Goal: Information Seeking & Learning: Learn about a topic

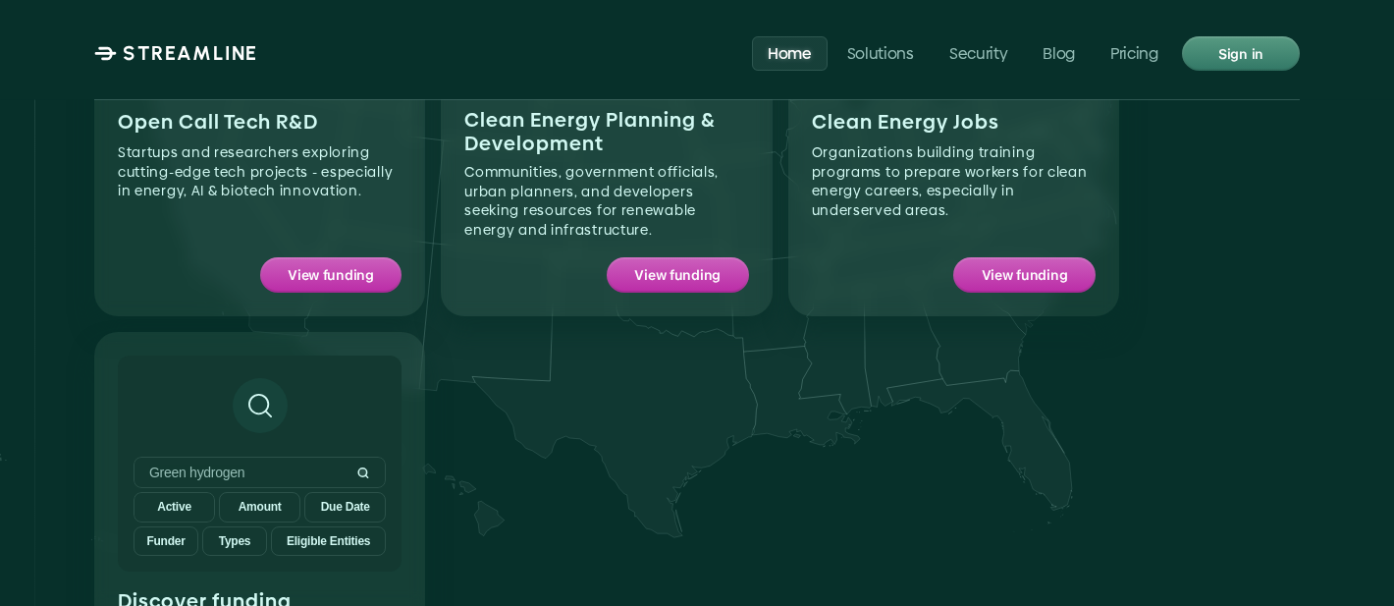
scroll to position [1952, 0]
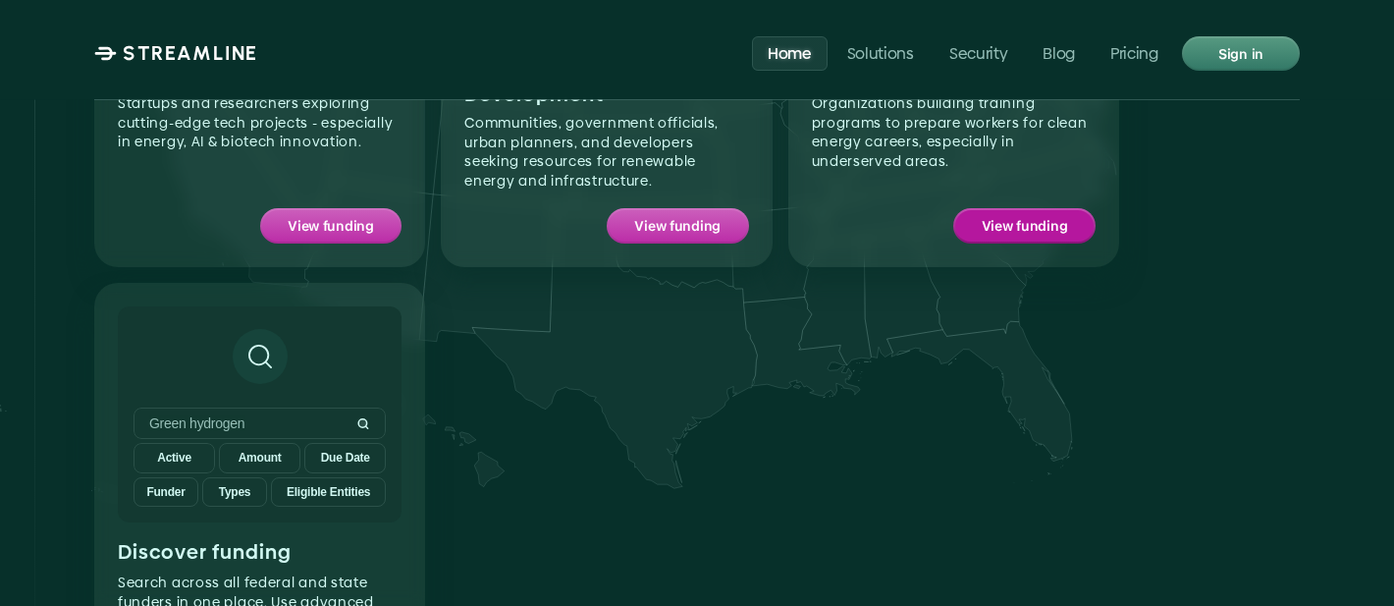
click at [1043, 213] on p "View funding" at bounding box center [1025, 226] width 86 height 26
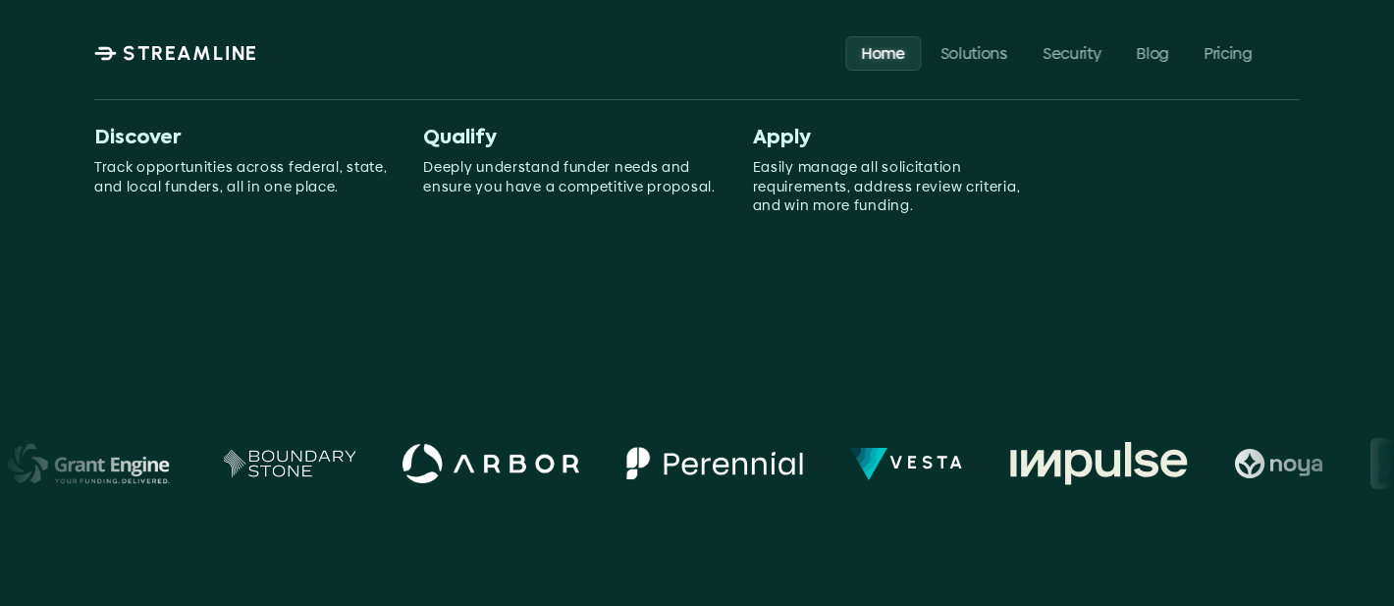
scroll to position [0, 0]
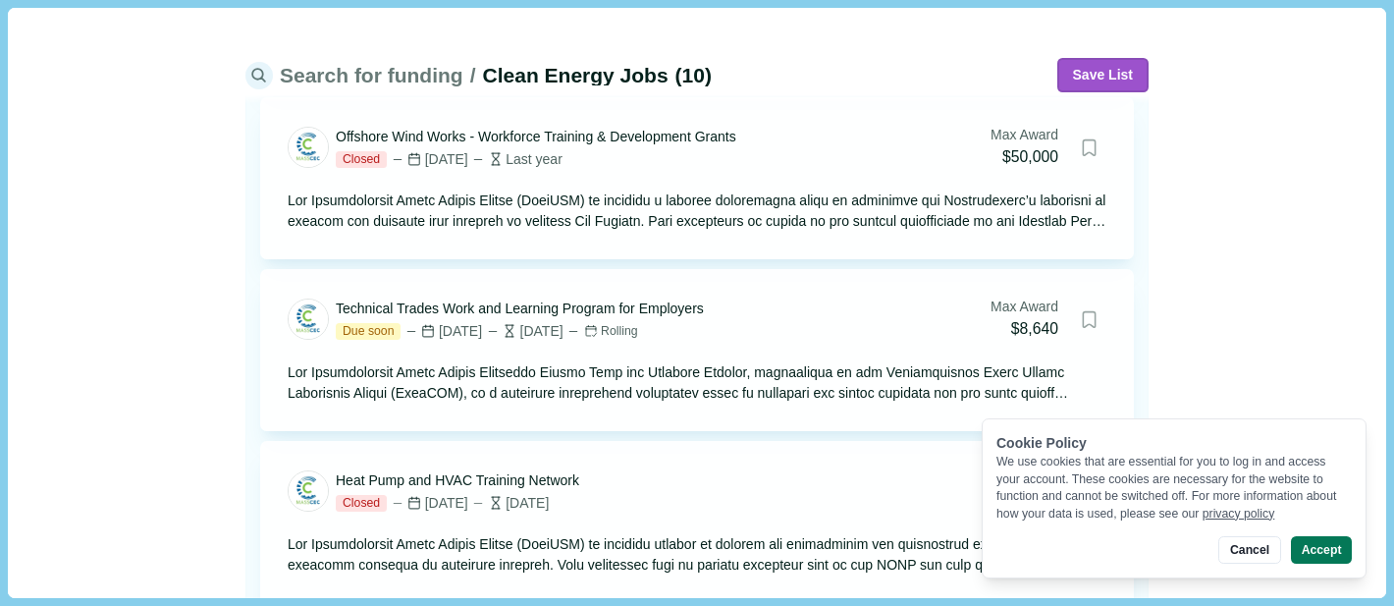
scroll to position [317, 0]
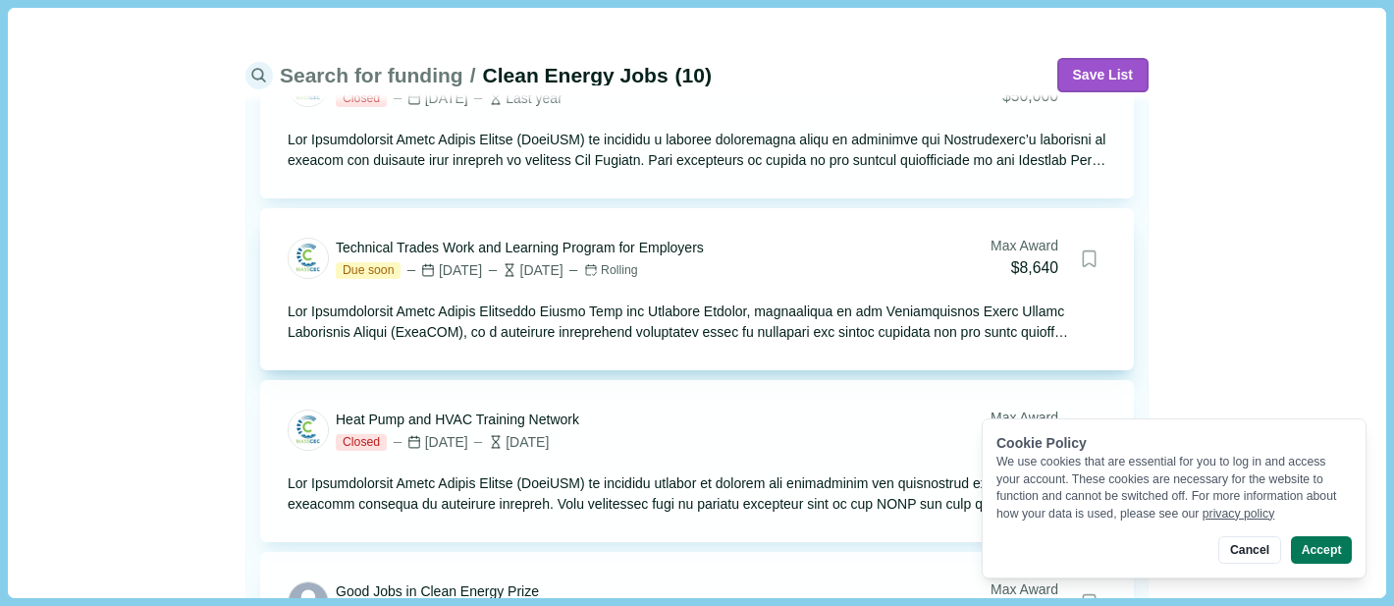
click at [622, 324] on div at bounding box center [697, 321] width 819 height 41
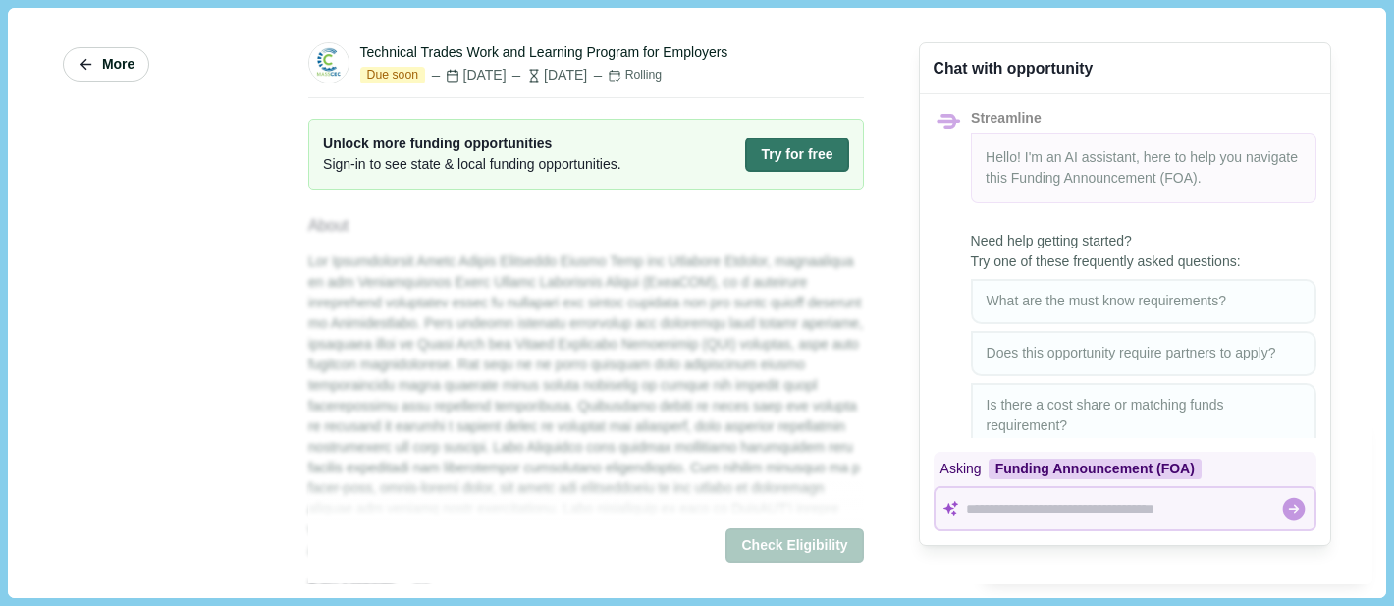
click at [95, 59] on button "More" at bounding box center [106, 64] width 86 height 34
